Goal: Task Accomplishment & Management: Complete application form

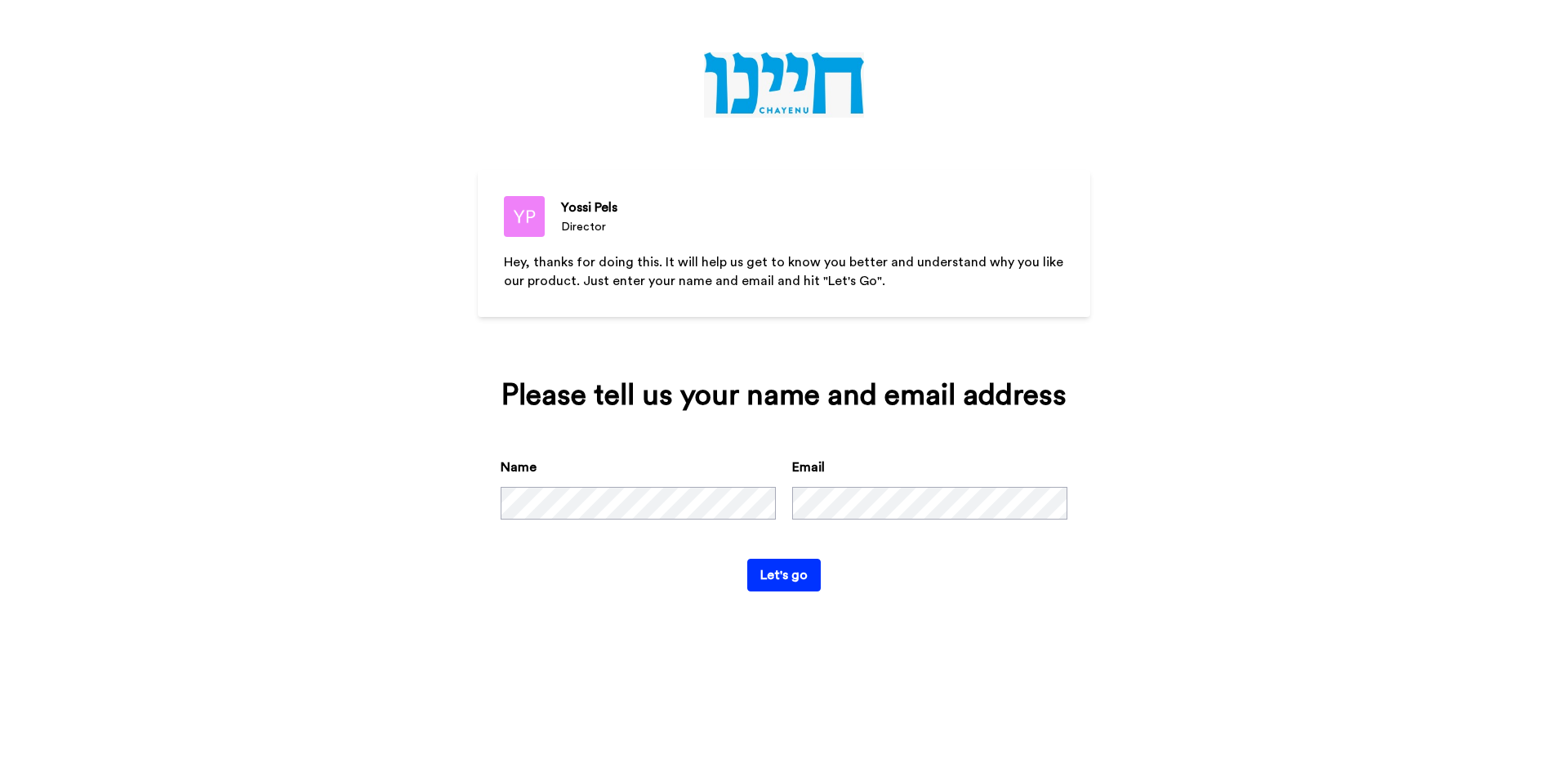
click at [748, 559] on button "Let's go" at bounding box center [784, 574] width 73 height 32
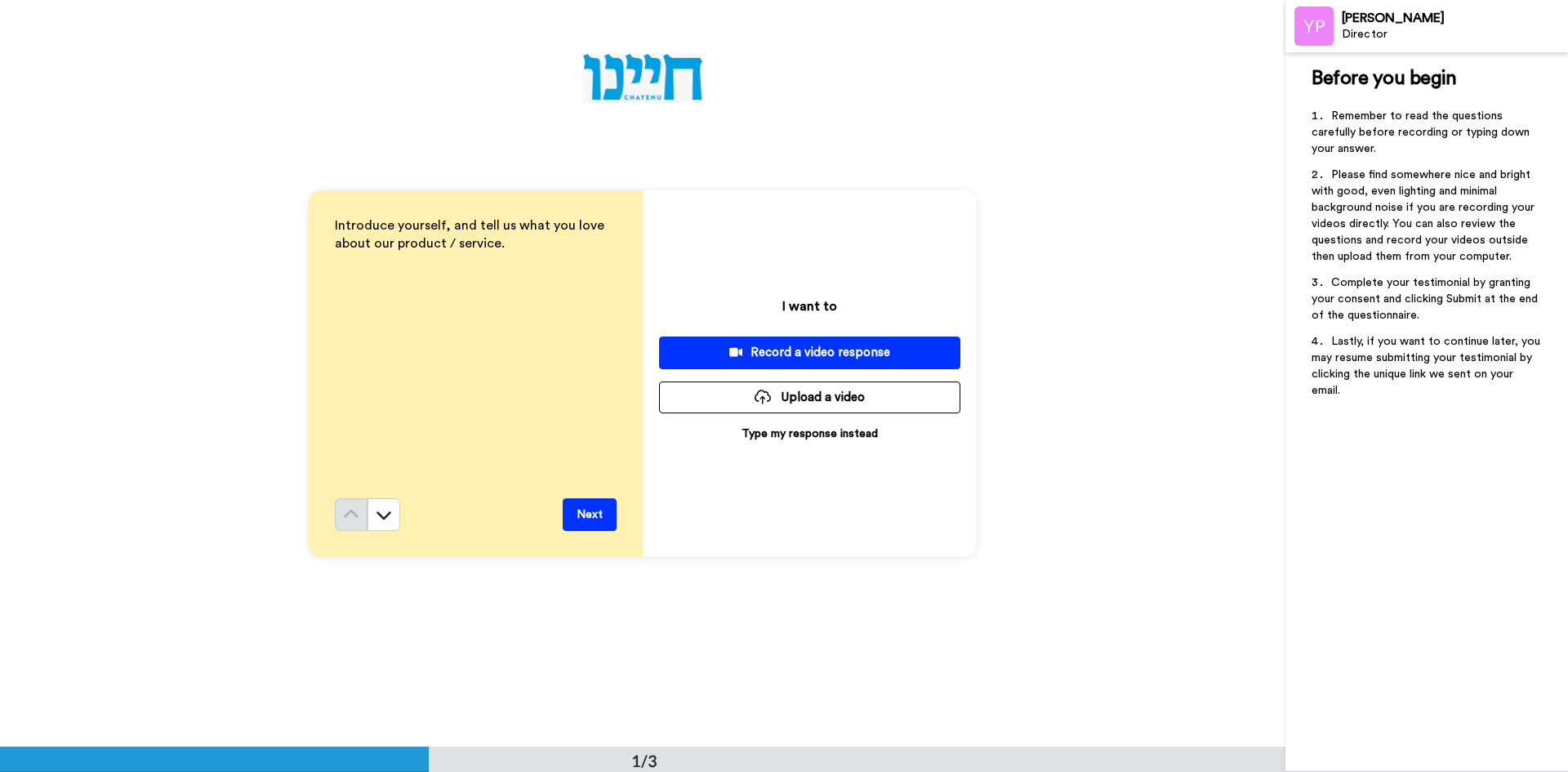
click at [575, 506] on button "Next" at bounding box center [589, 514] width 54 height 32
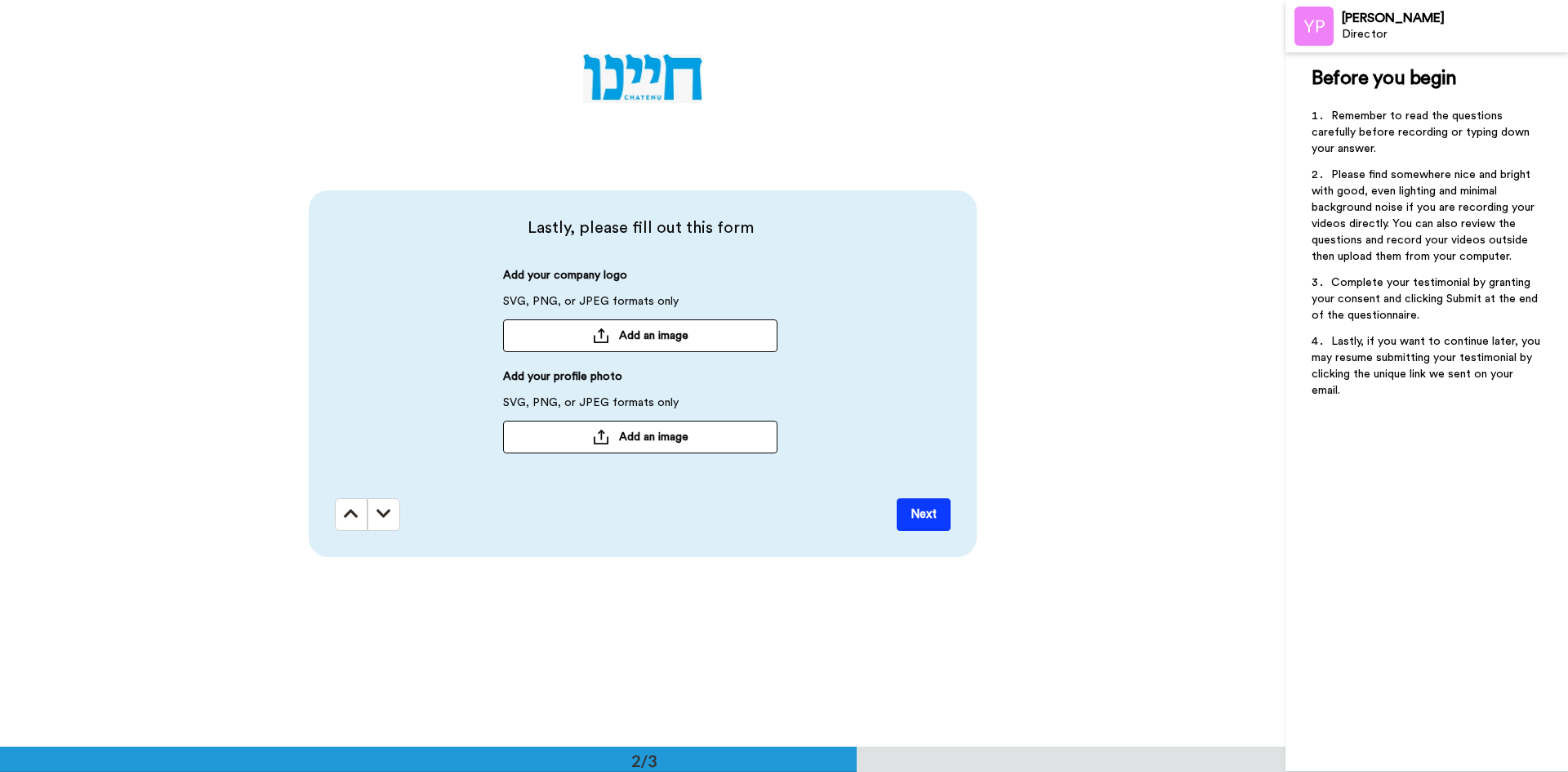
scroll to position [748, 0]
click at [909, 511] on button "Next" at bounding box center [923, 513] width 54 height 32
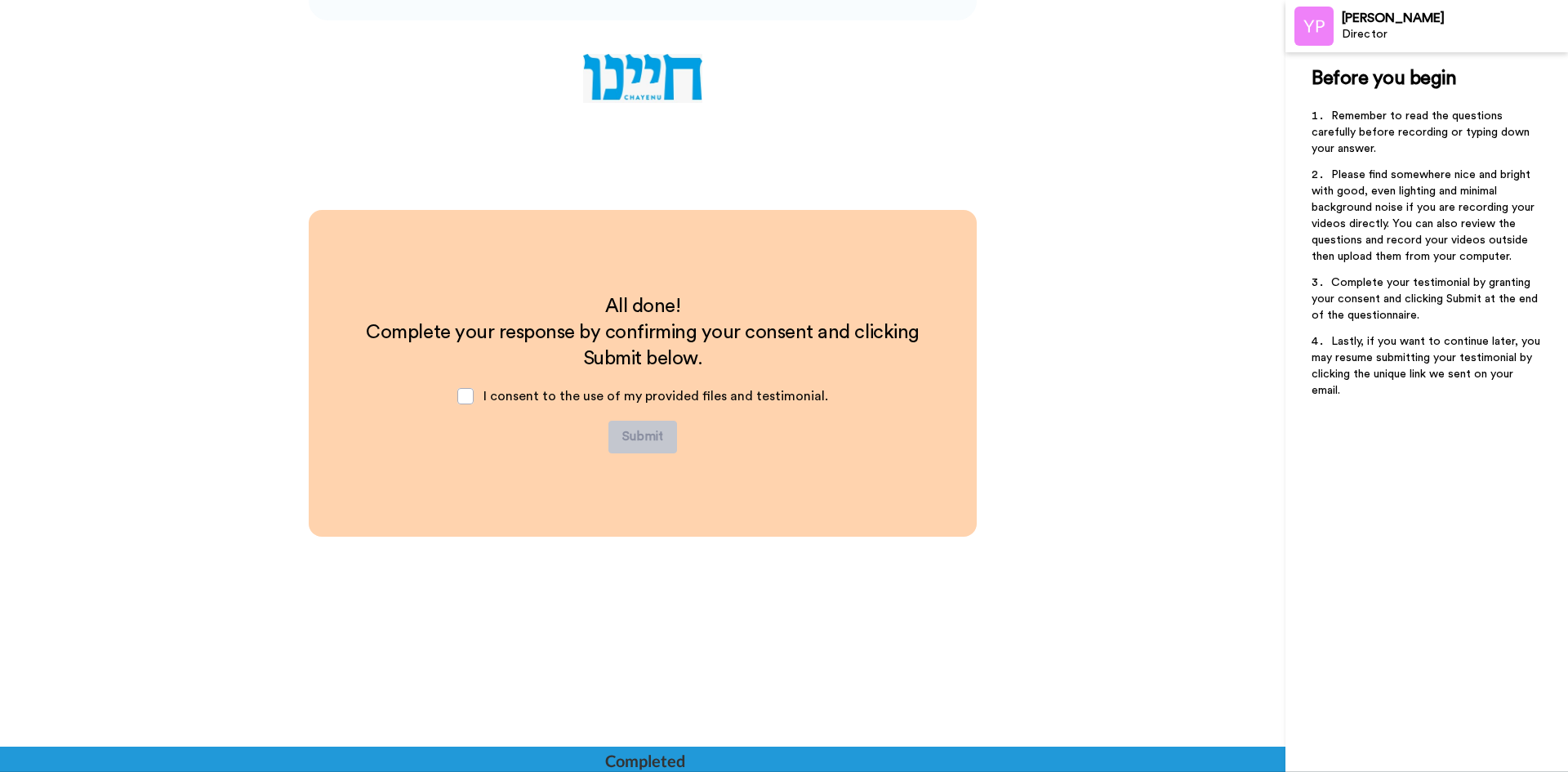
scroll to position [1283, 0]
click at [460, 395] on span at bounding box center [465, 395] width 17 height 17
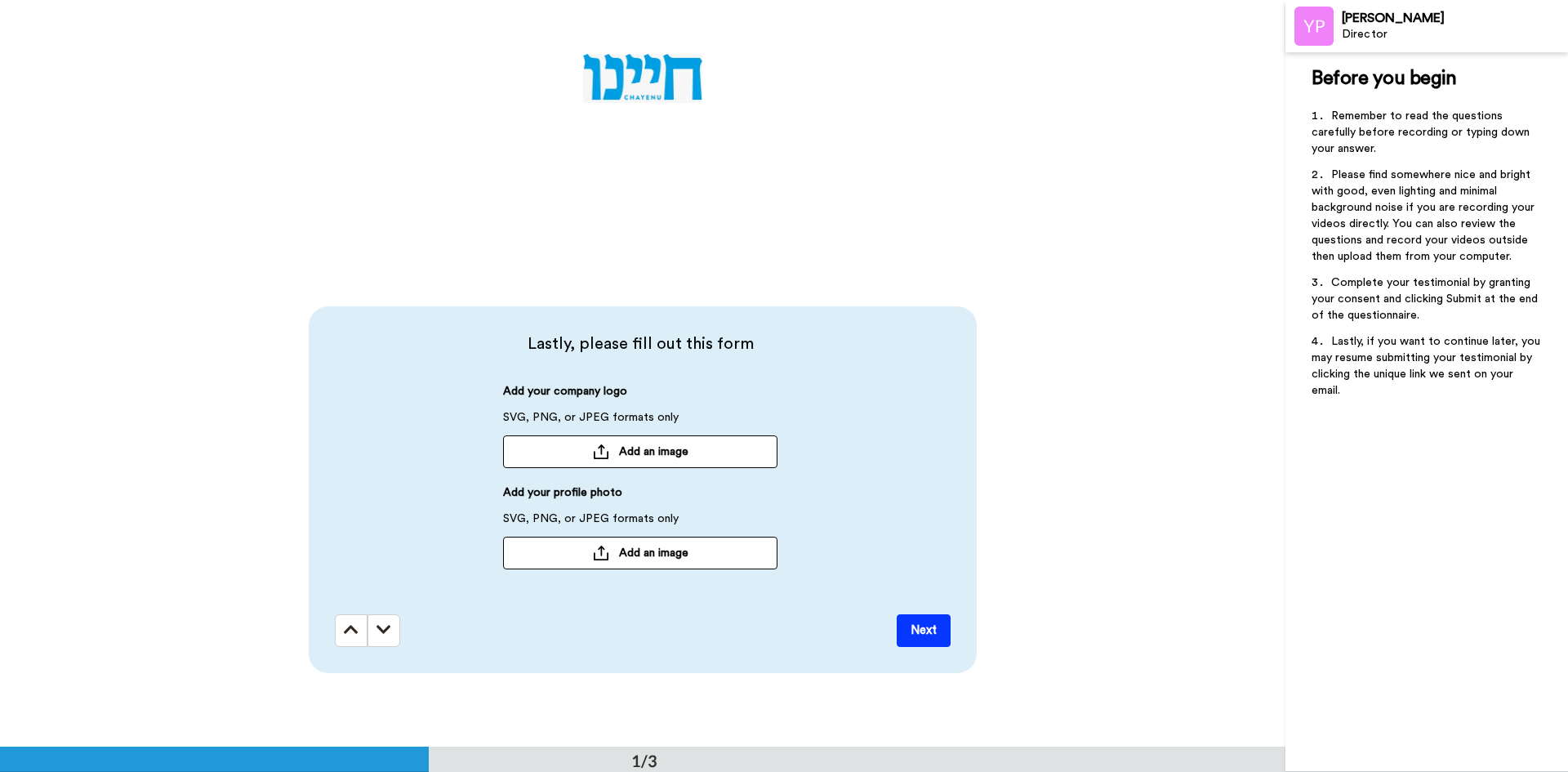
scroll to position [0, 0]
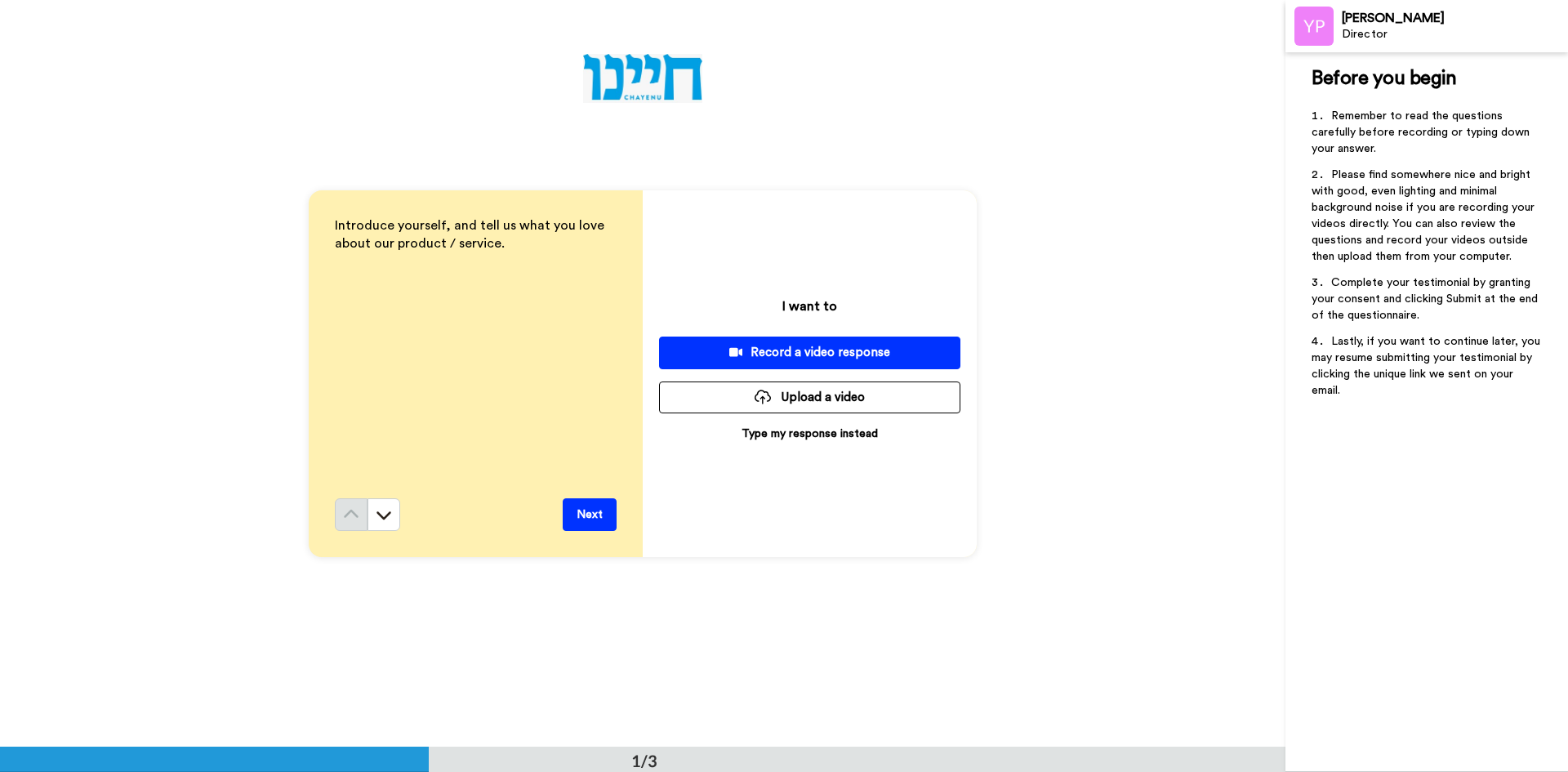
click at [778, 441] on p "Type my response instead" at bounding box center [810, 434] width 136 height 17
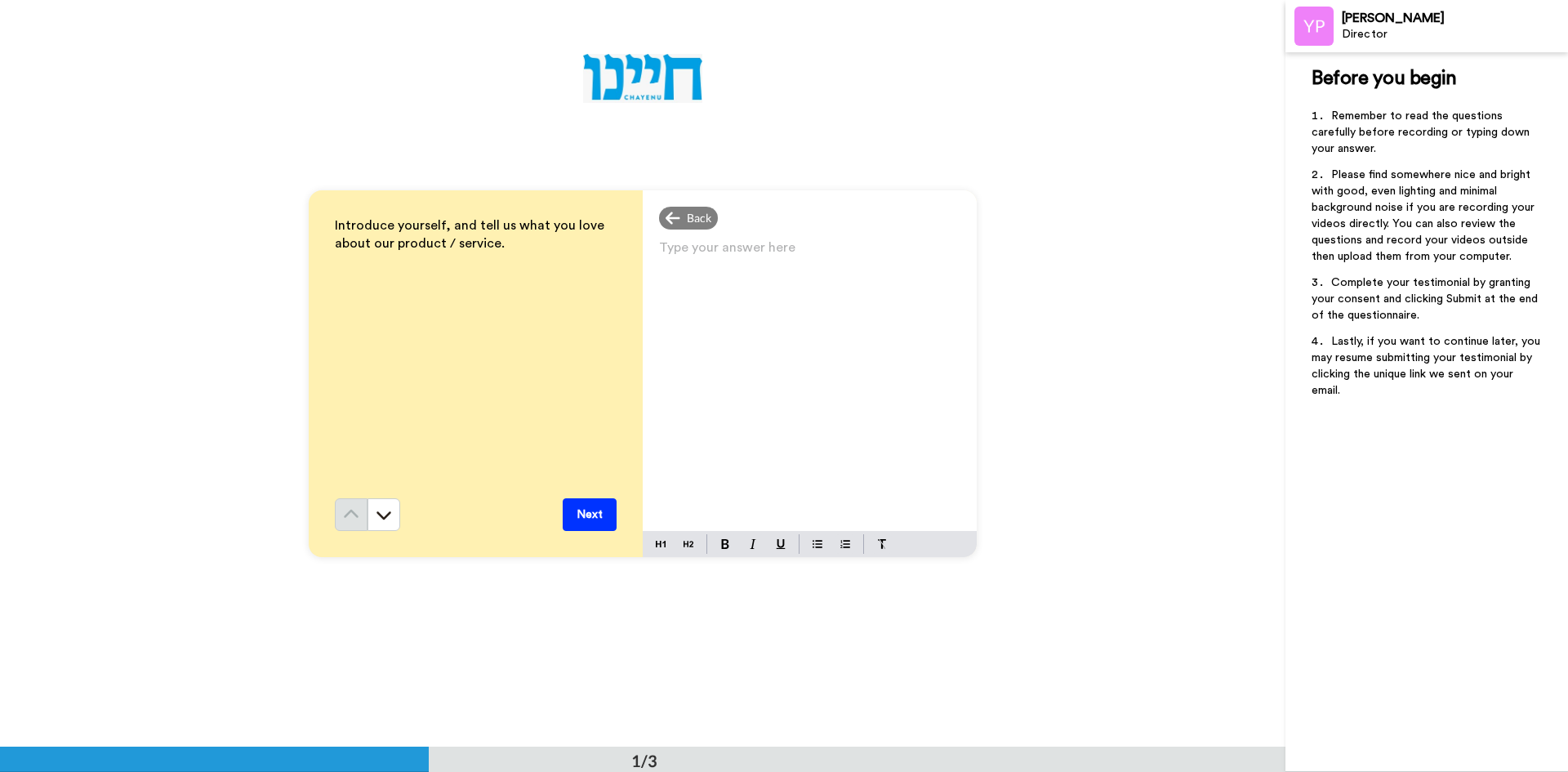
click at [746, 397] on div "Type your answer here ﻿" at bounding box center [810, 383] width 334 height 295
click at [584, 514] on button "Next" at bounding box center [589, 514] width 54 height 32
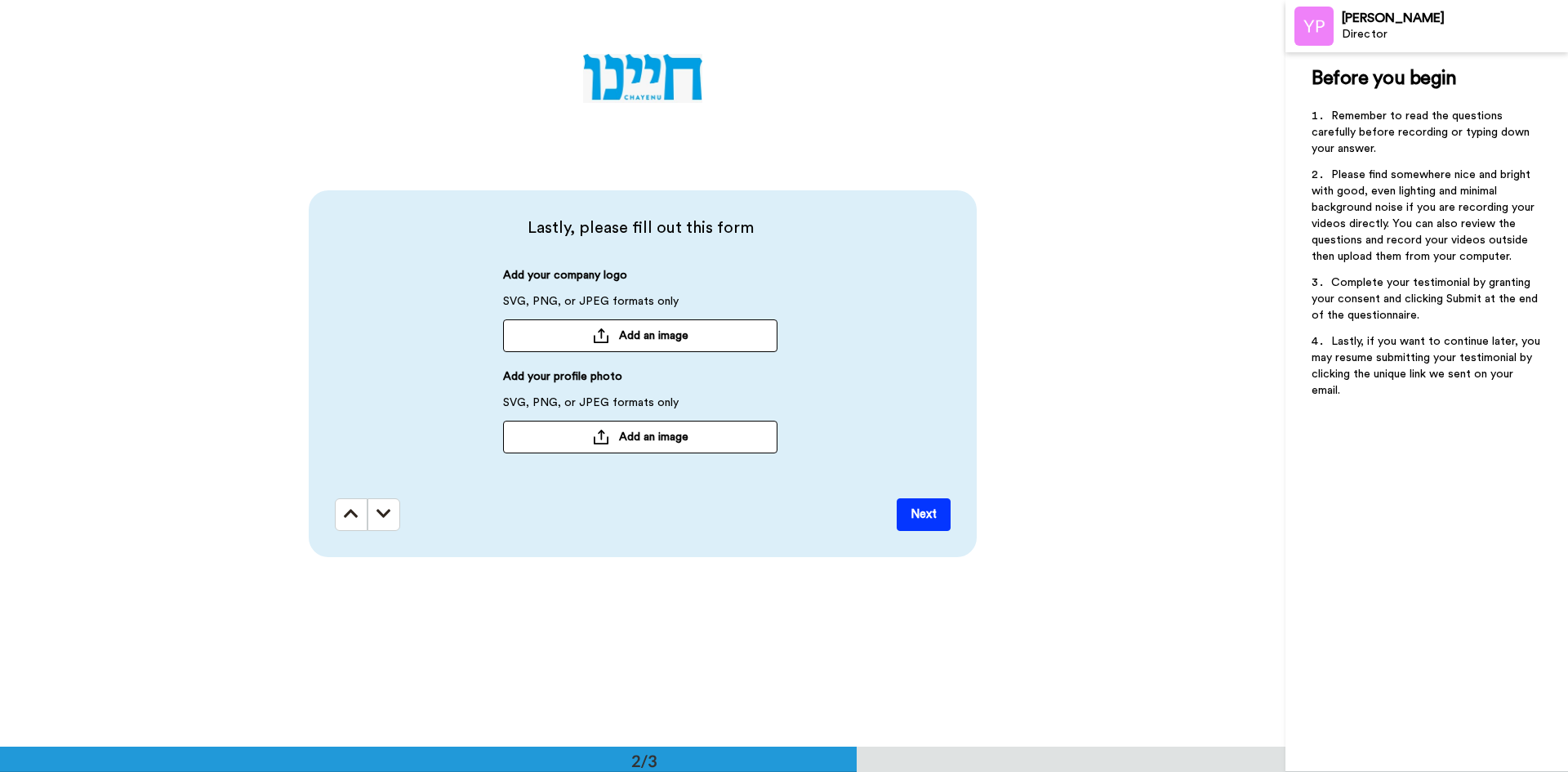
scroll to position [748, 0]
click at [919, 509] on button "Next" at bounding box center [923, 513] width 54 height 32
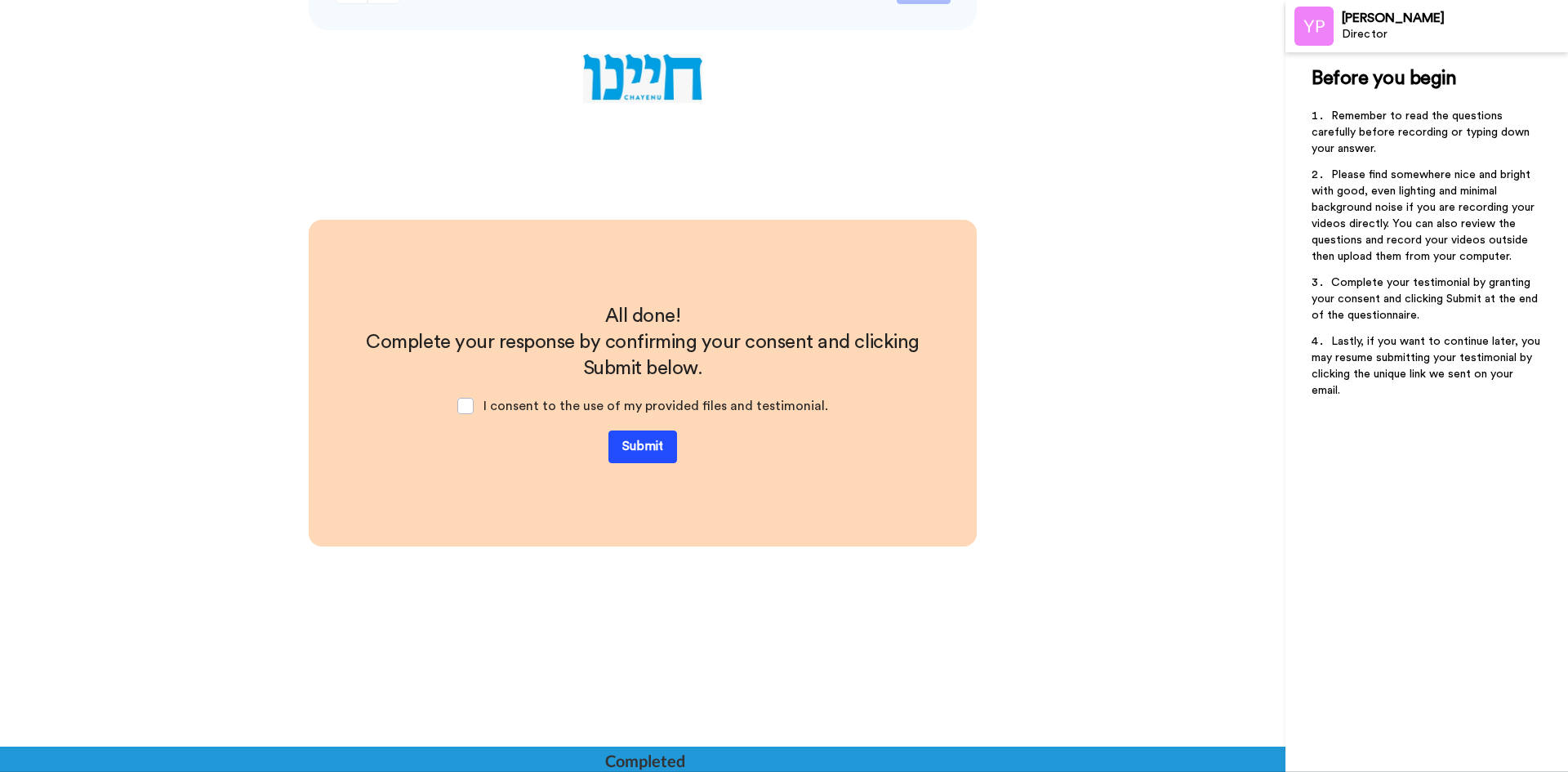
scroll to position [1283, 0]
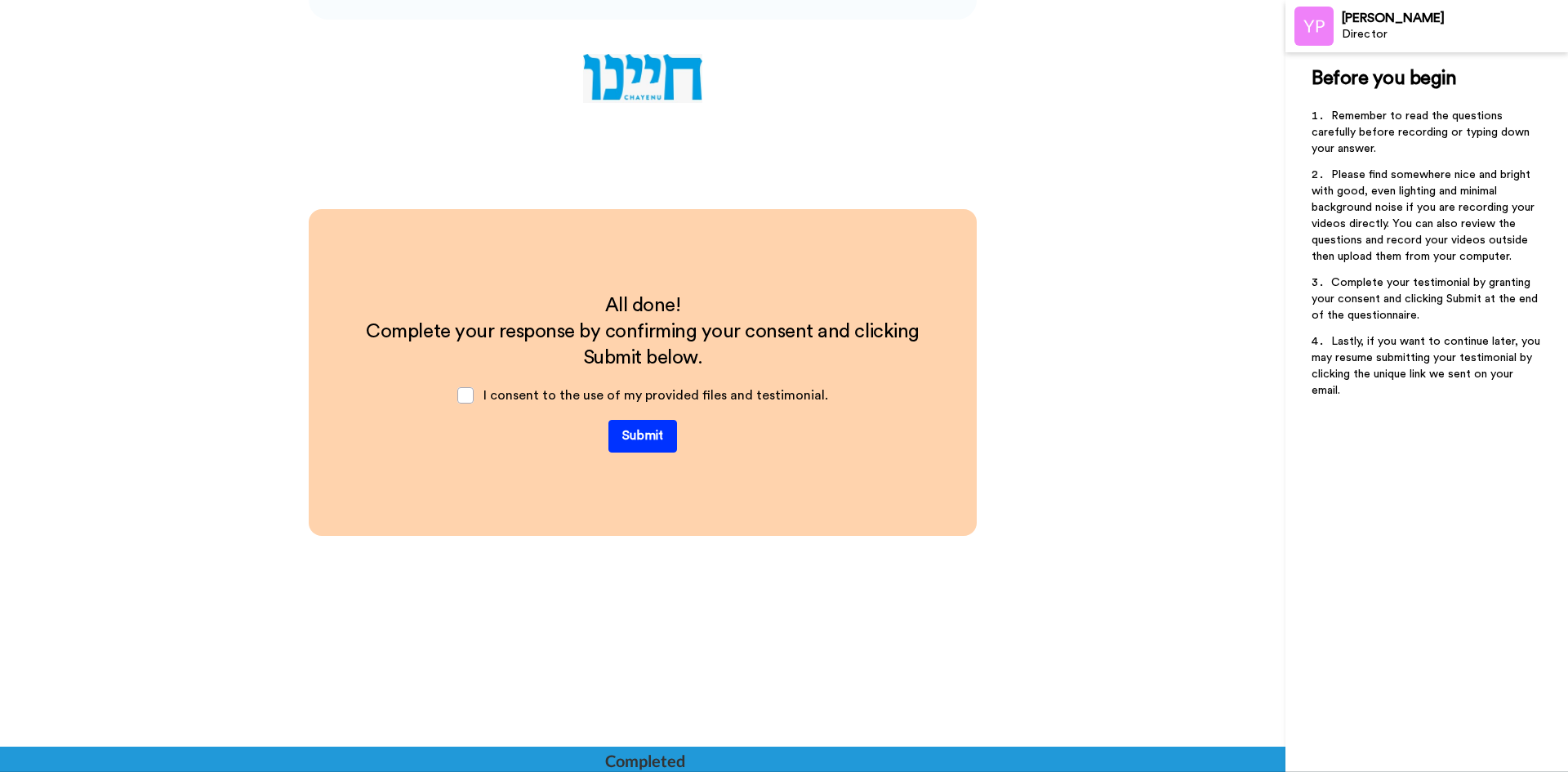
click at [656, 439] on button "Submit" at bounding box center [643, 435] width 68 height 32
